Goal: Task Accomplishment & Management: Use online tool/utility

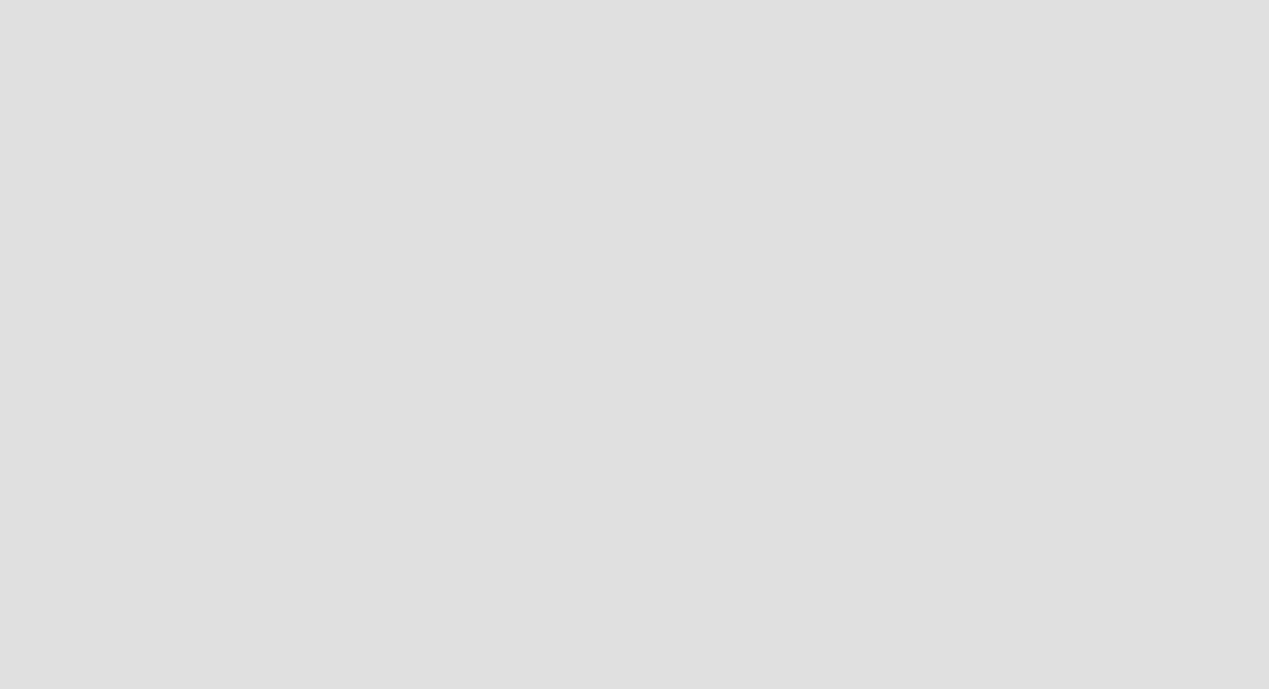
scroll to position [690, 1270]
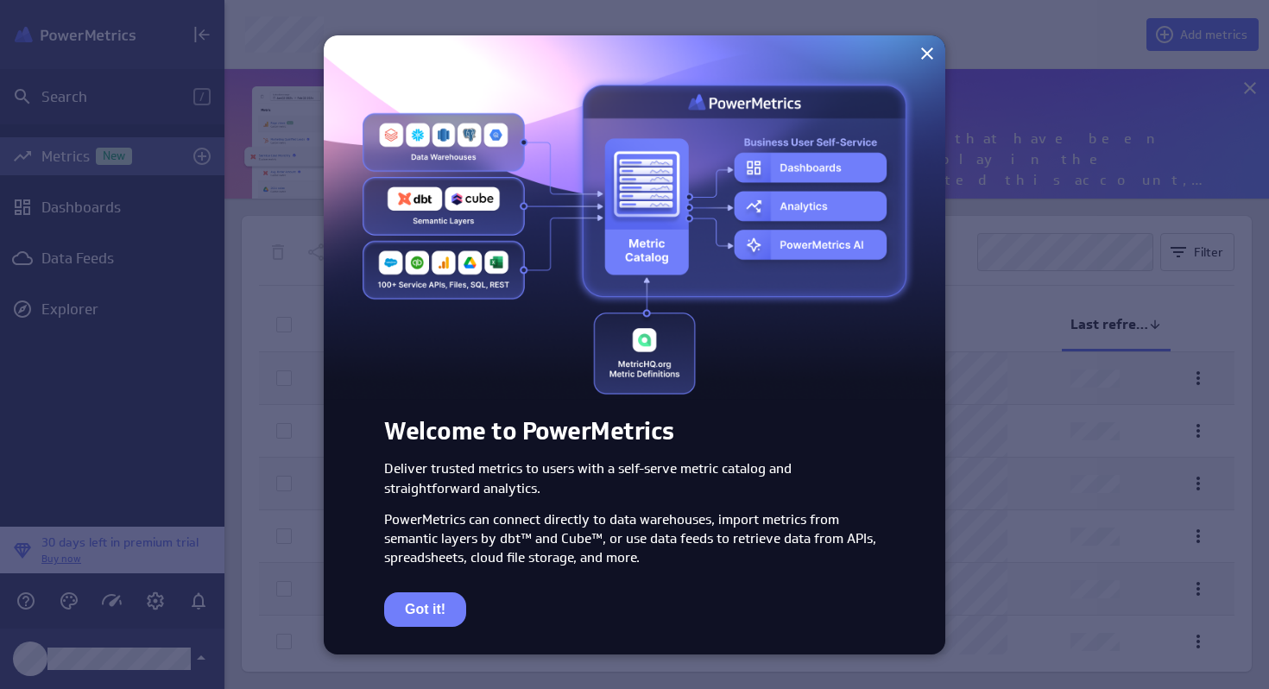
scroll to position [130, 1046]
click at [422, 610] on button "Got it!" at bounding box center [425, 609] width 82 height 35
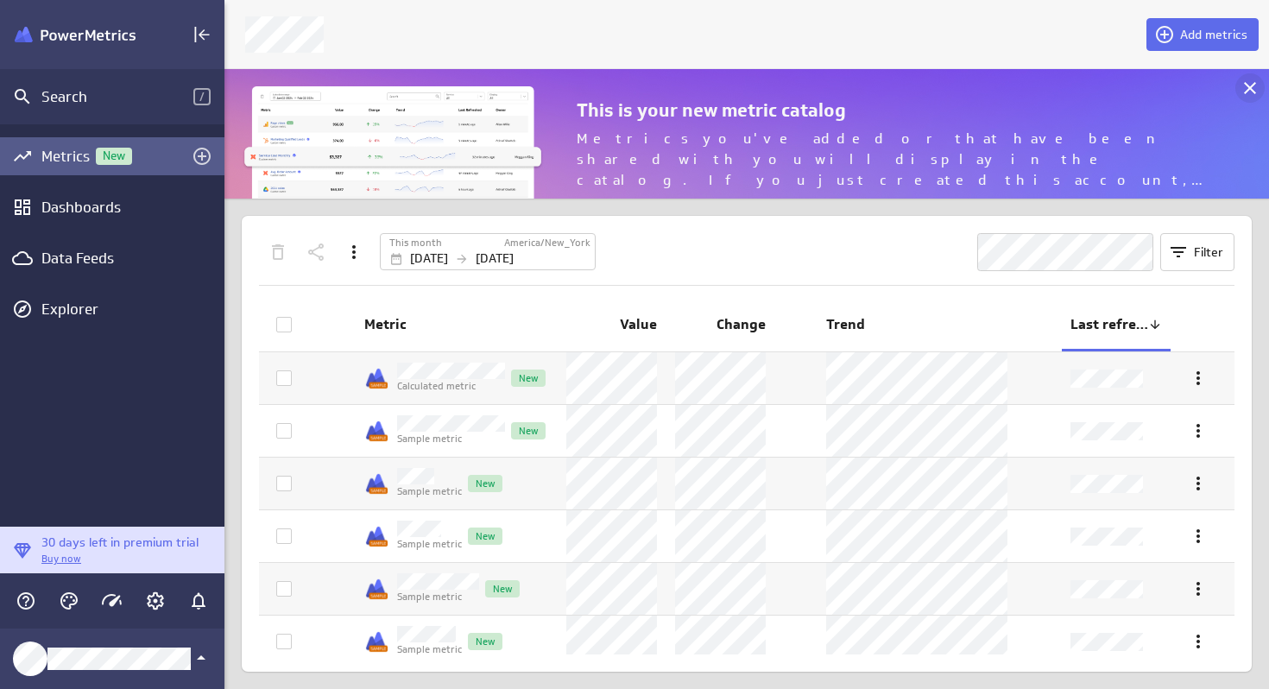
click at [1250, 86] on icon at bounding box center [1250, 88] width 12 height 12
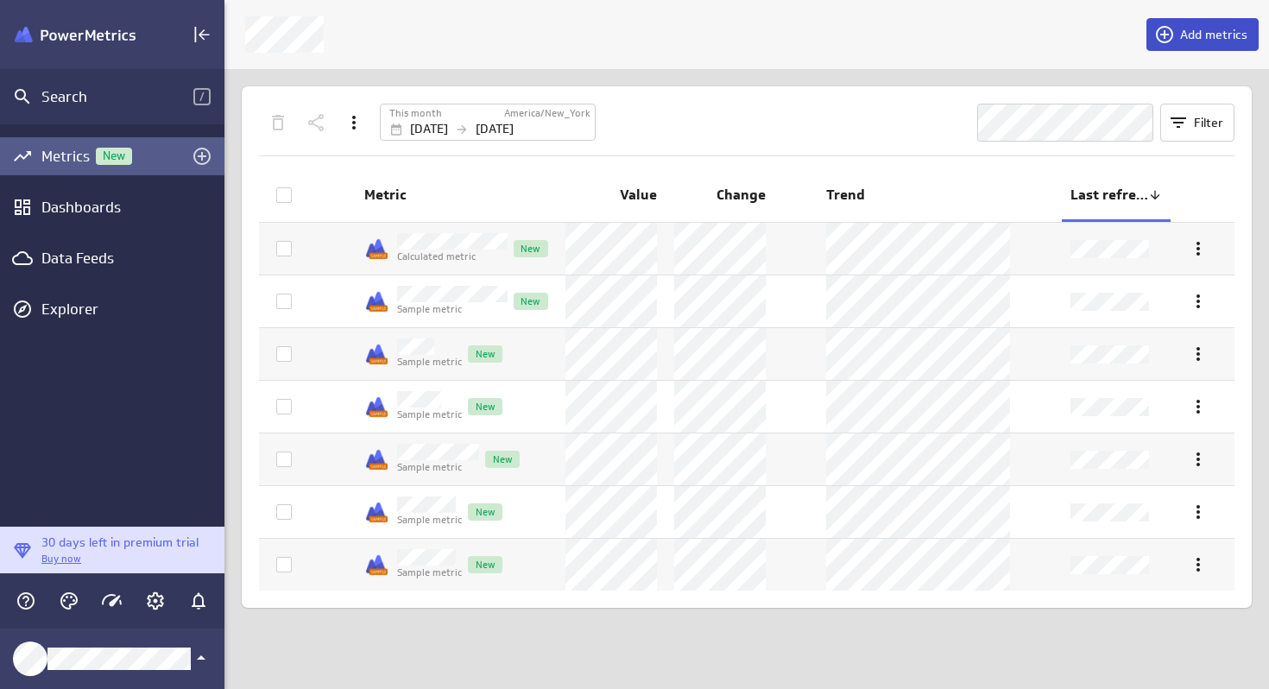
click at [1199, 40] on span "Add metrics" at bounding box center [1214, 35] width 67 height 16
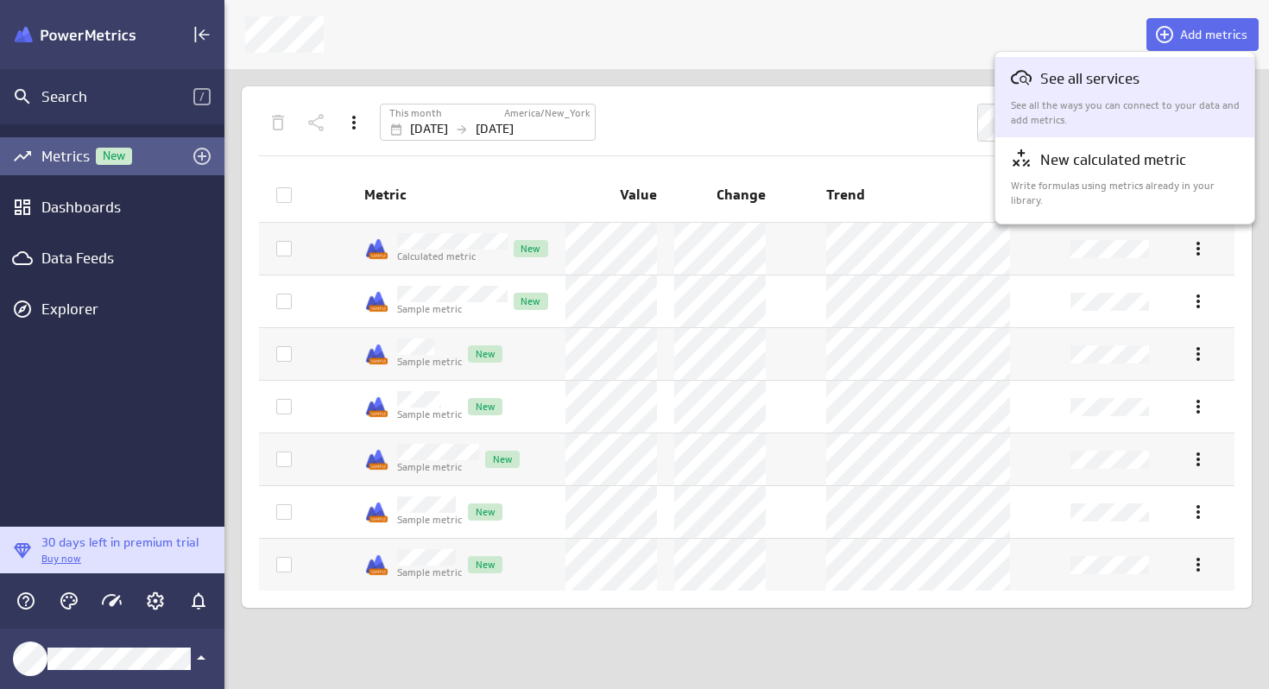
click at [1098, 95] on div "See all services See all the ways you can connect to your data and add metrics." at bounding box center [1126, 97] width 230 height 60
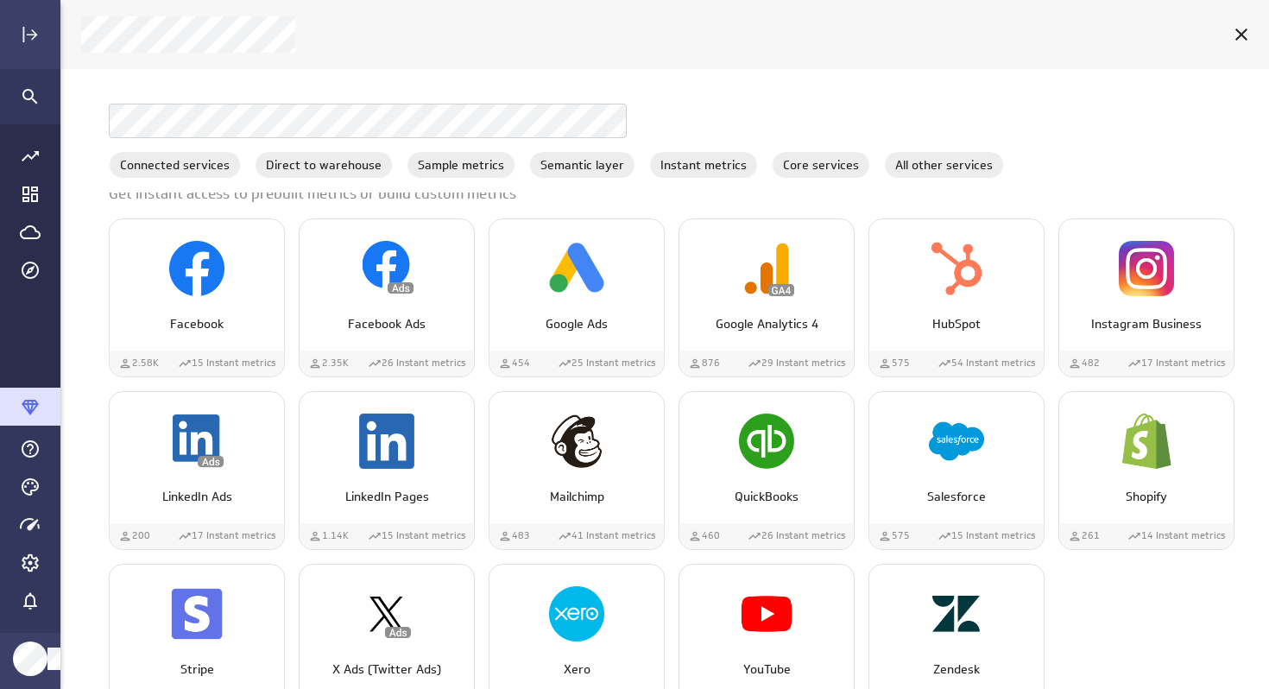
scroll to position [990, 0]
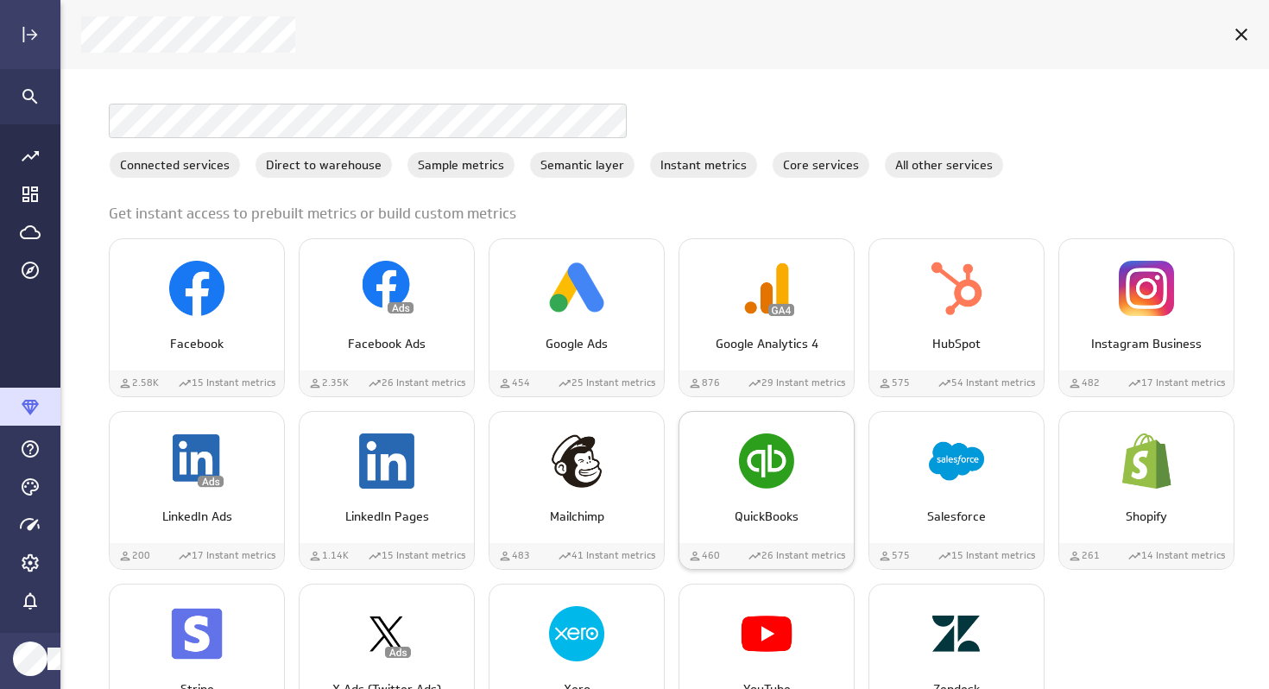
click at [854, 498] on div "QuickBooks" at bounding box center [767, 510] width 174 height 32
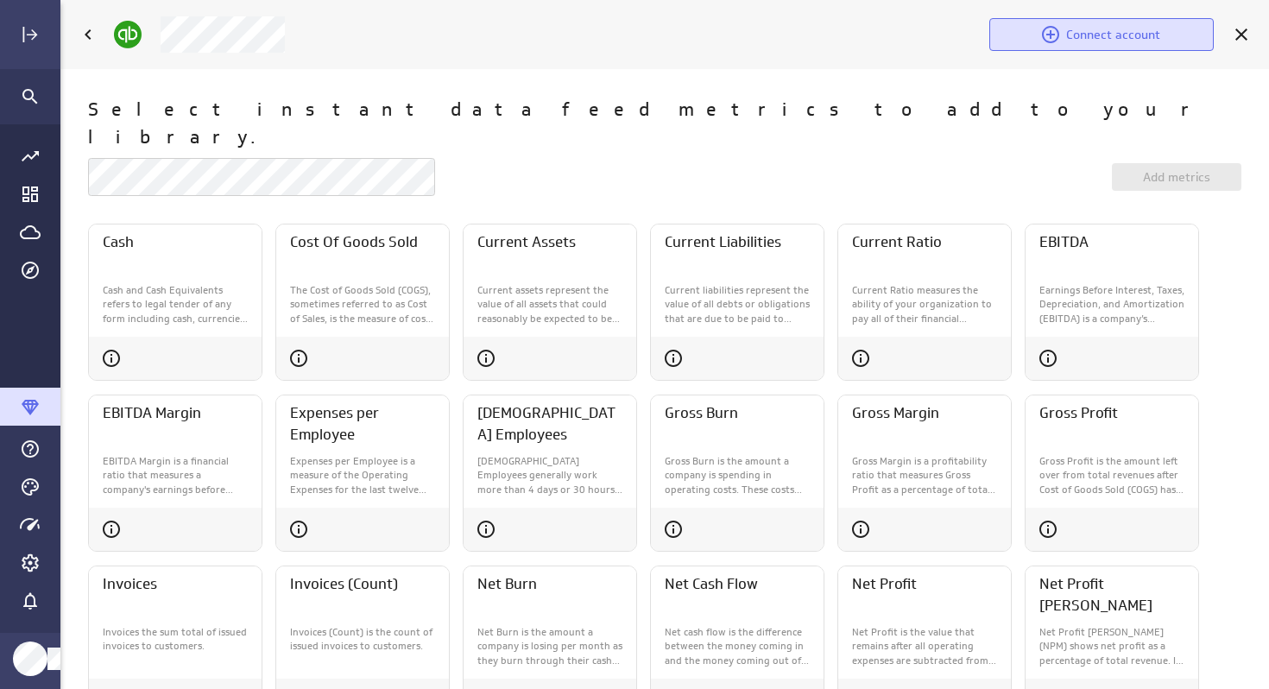
click at [1049, 28] on icon at bounding box center [1050, 34] width 17 height 17
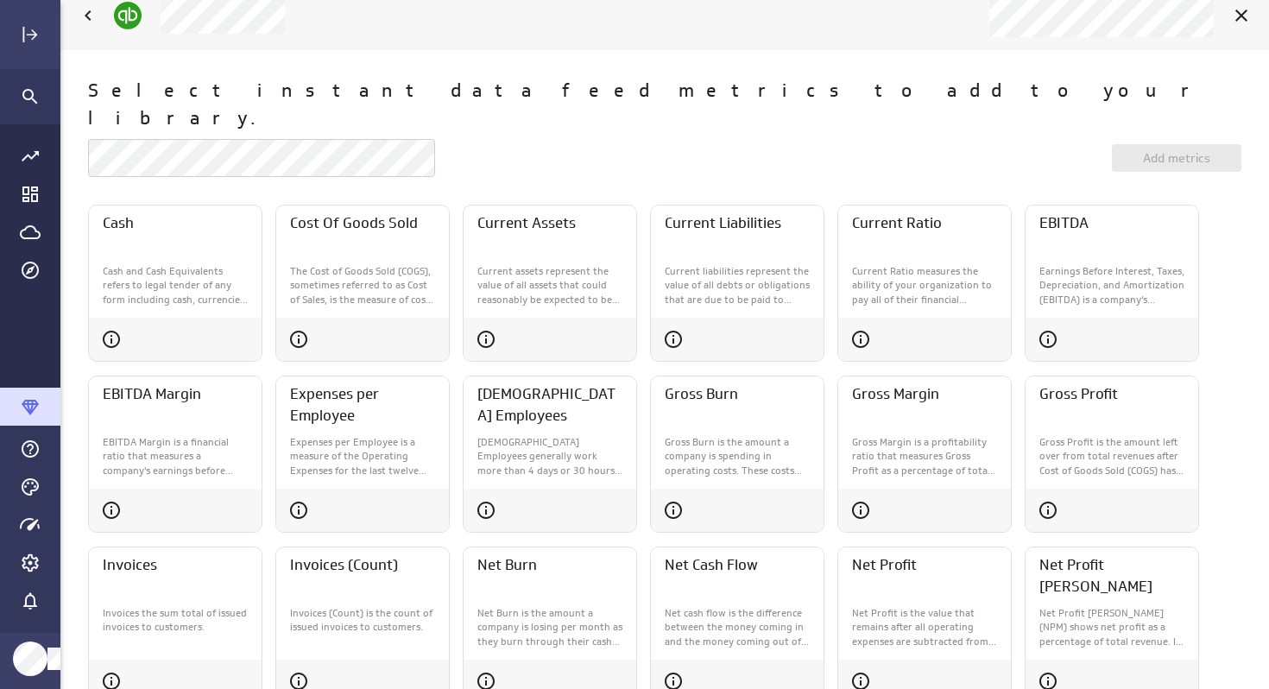
scroll to position [20, 0]
click at [30, 567] on icon "Account and settings" at bounding box center [30, 563] width 21 height 21
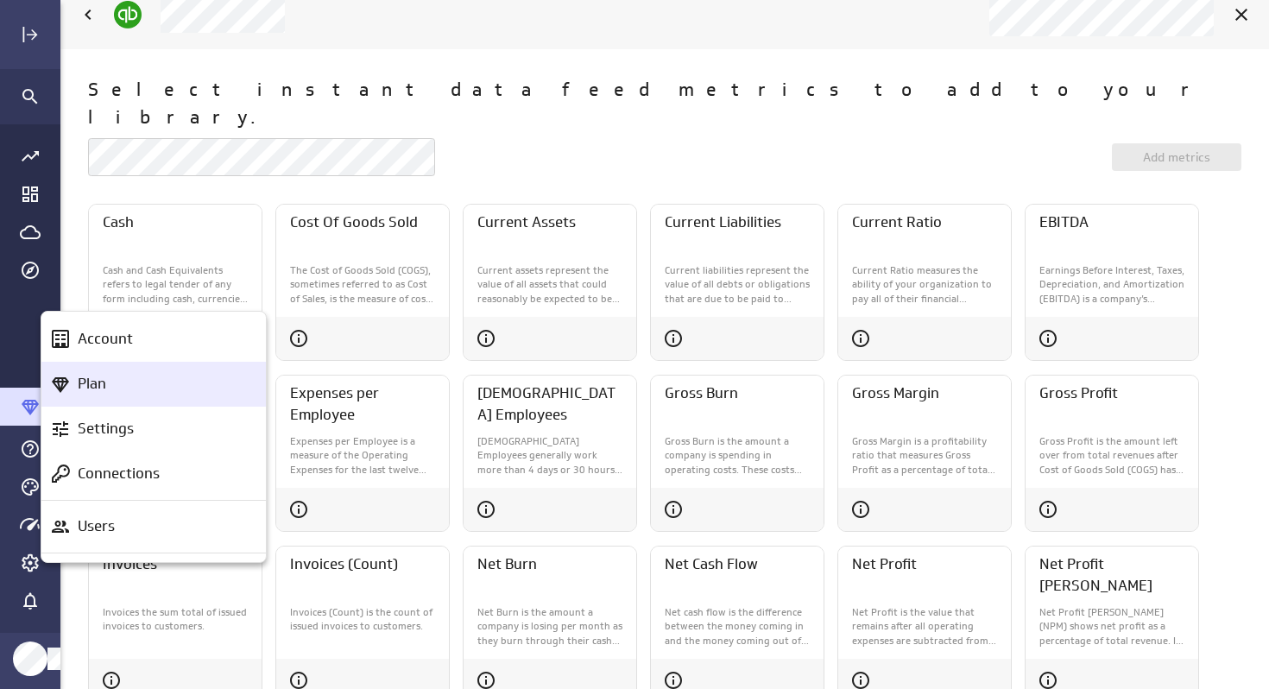
click at [84, 389] on p "Plan" at bounding box center [92, 384] width 28 height 22
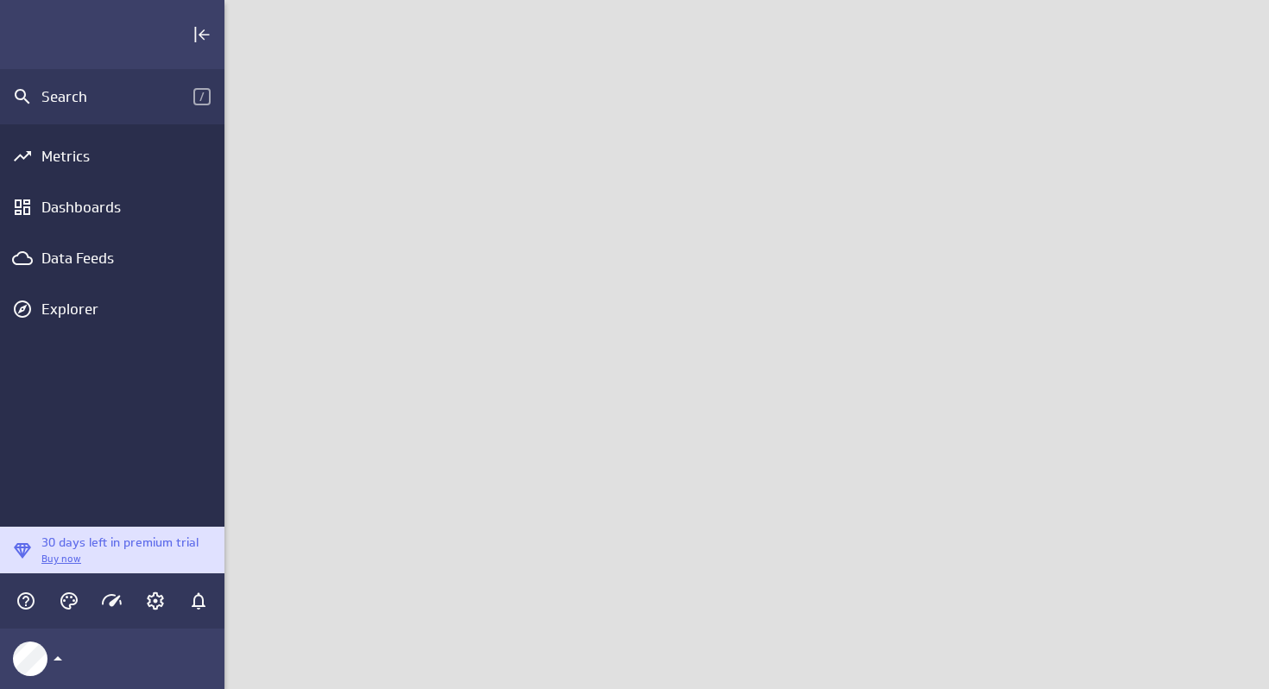
scroll to position [690, 1046]
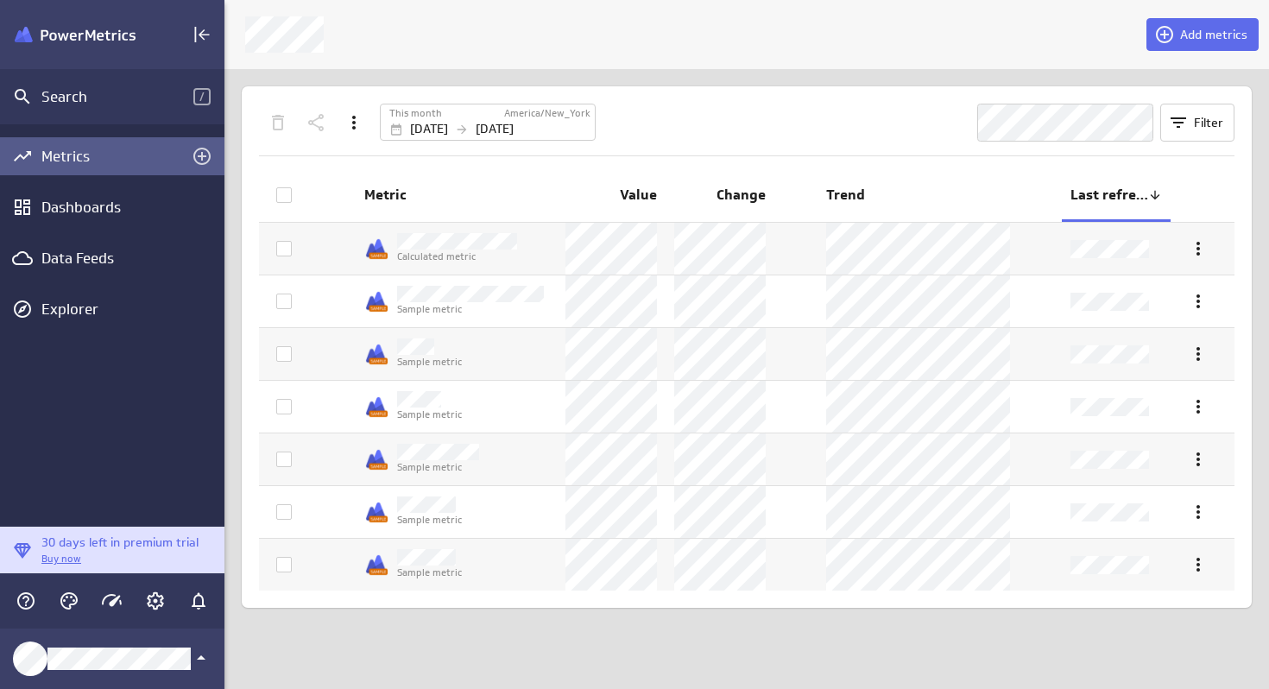
scroll to position [690, 1046]
click at [77, 254] on div "Data Feeds" at bounding box center [112, 258] width 142 height 19
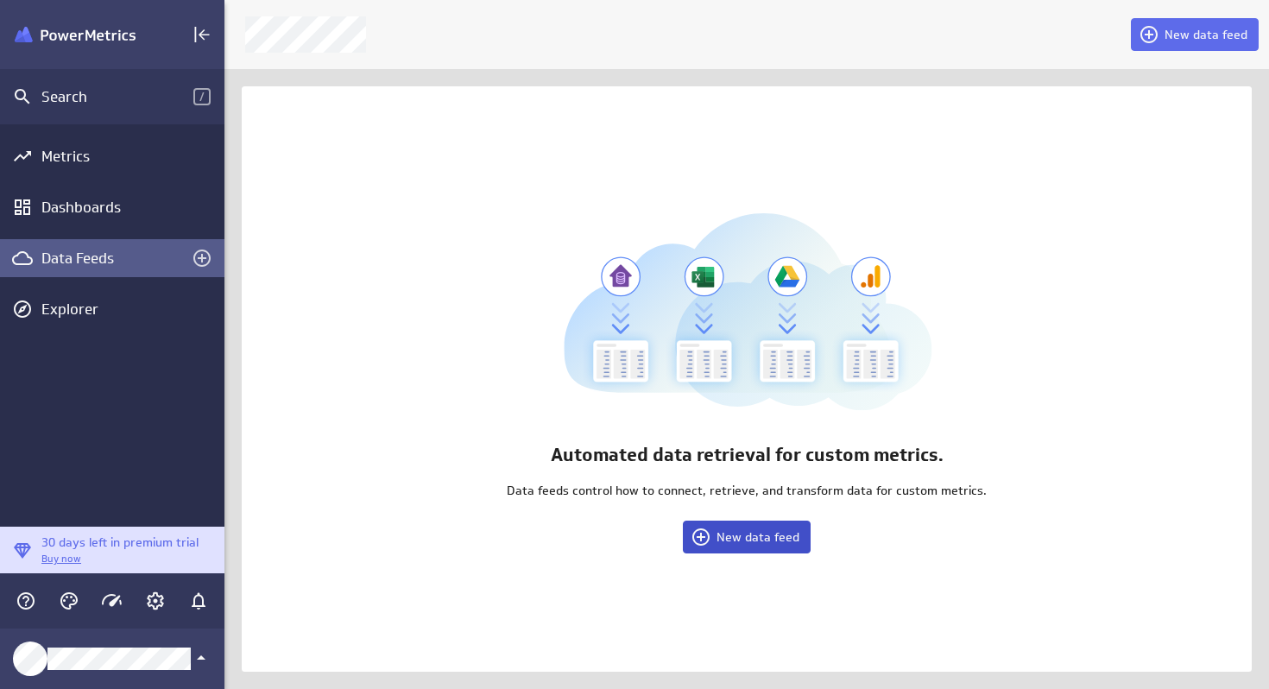
click at [759, 541] on span "New data feed" at bounding box center [758, 537] width 83 height 16
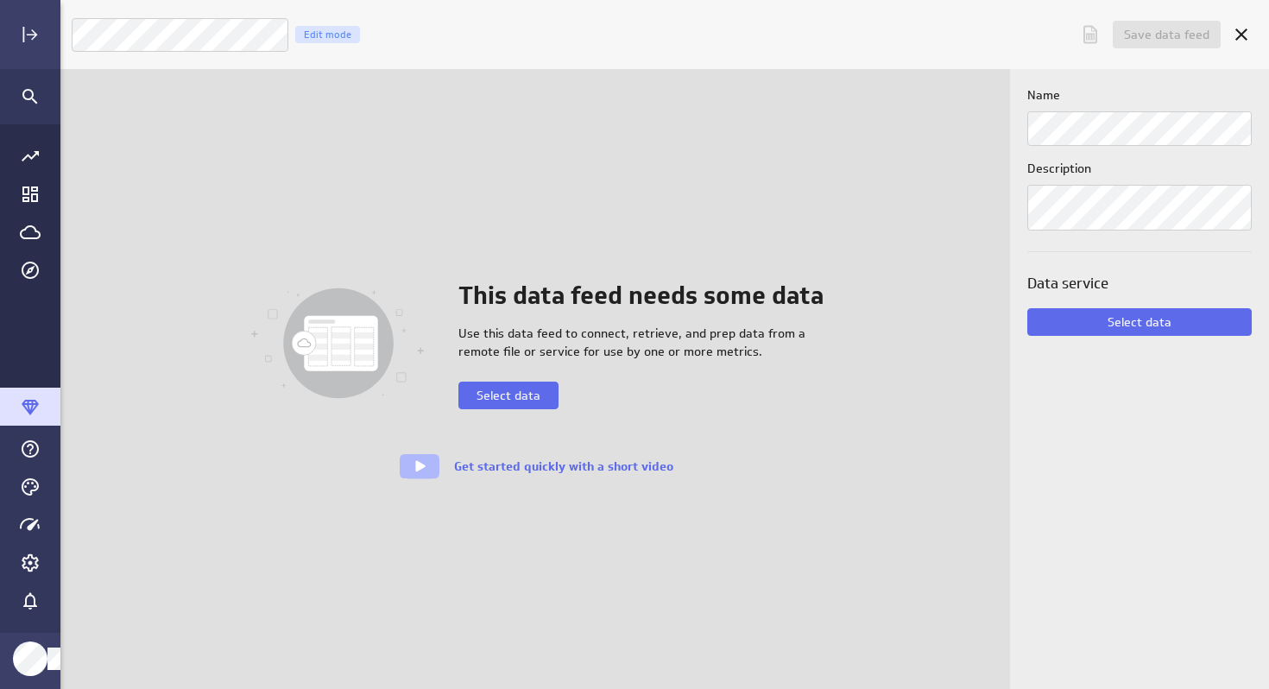
scroll to position [690, 1210]
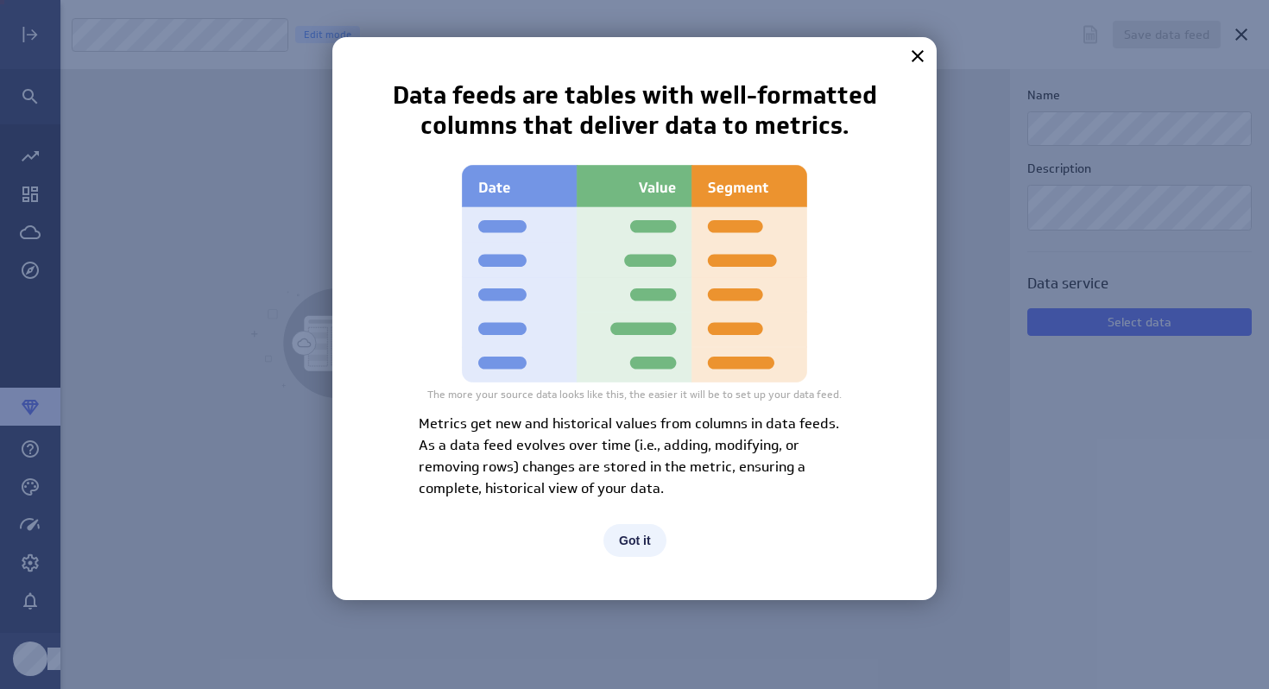
click at [633, 543] on button "Got it" at bounding box center [635, 540] width 63 height 33
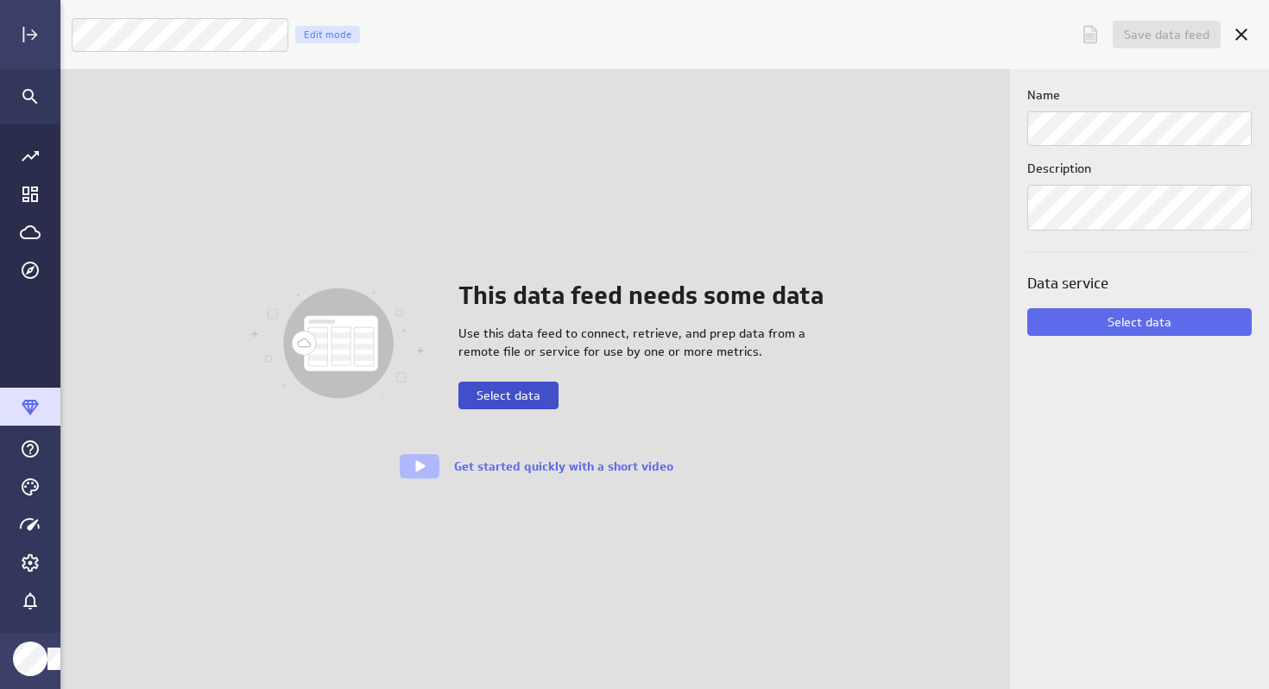
click at [519, 397] on span "Select data" at bounding box center [509, 396] width 64 height 16
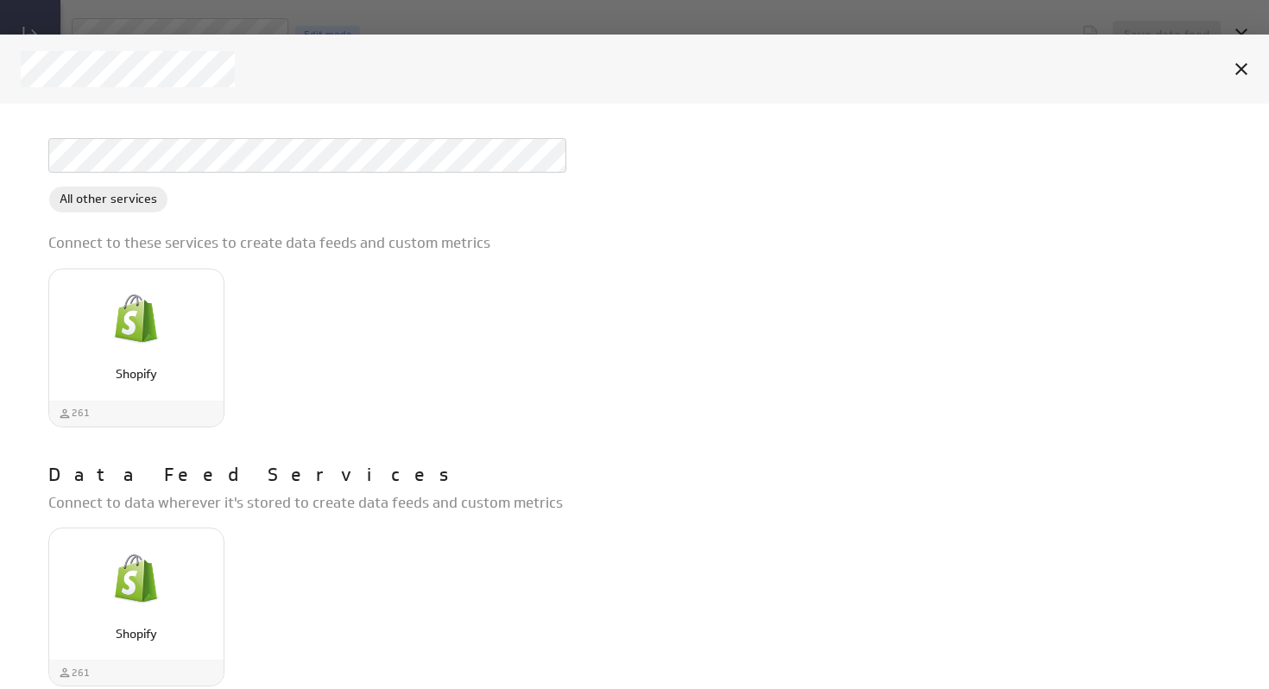
scroll to position [57, 0]
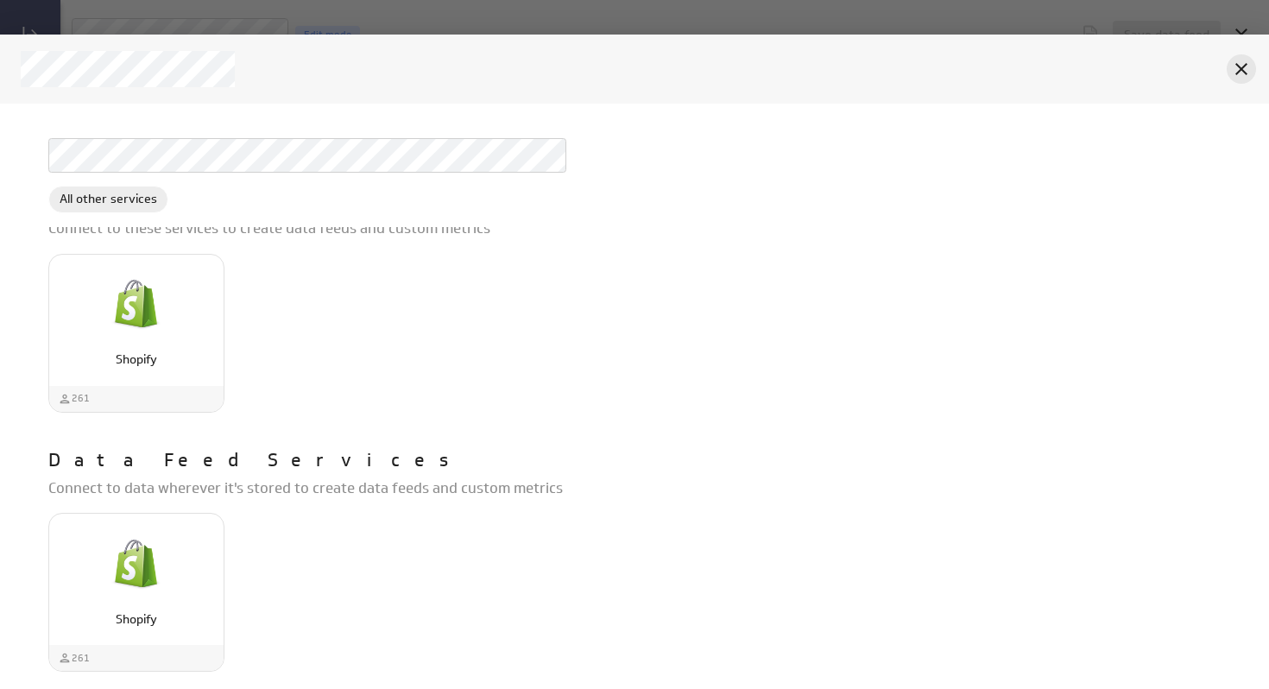
click at [1243, 71] on icon "Cancel" at bounding box center [1242, 69] width 12 height 12
